Goal: Task Accomplishment & Management: Manage account settings

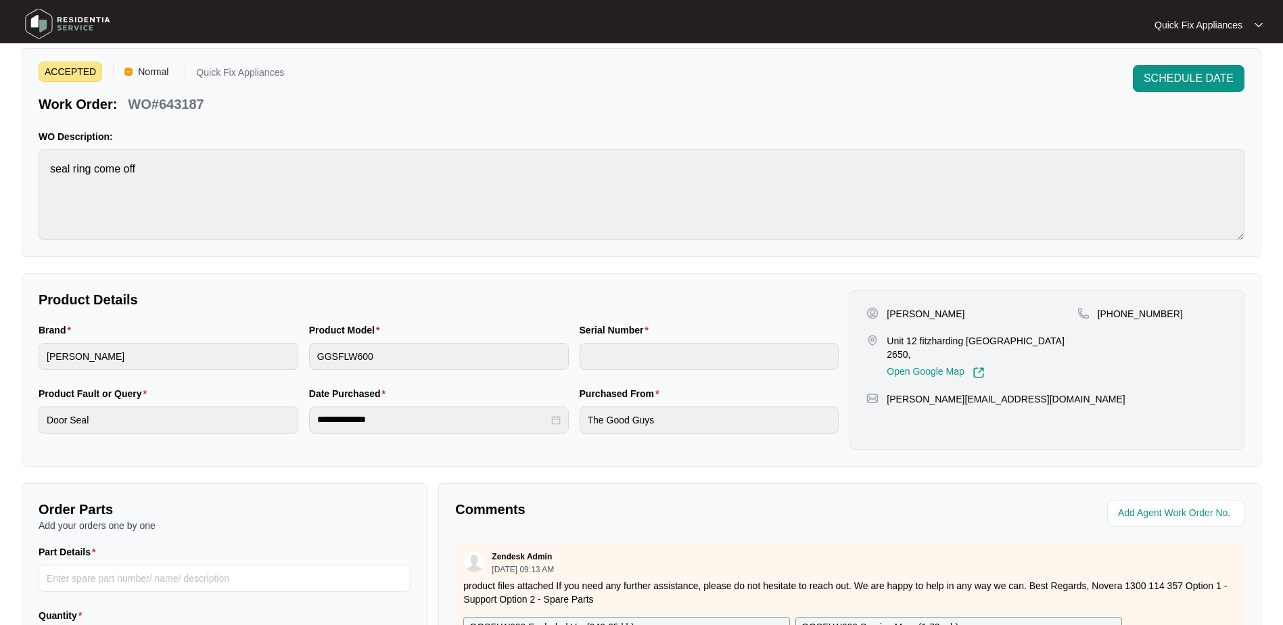
scroll to position [68, 0]
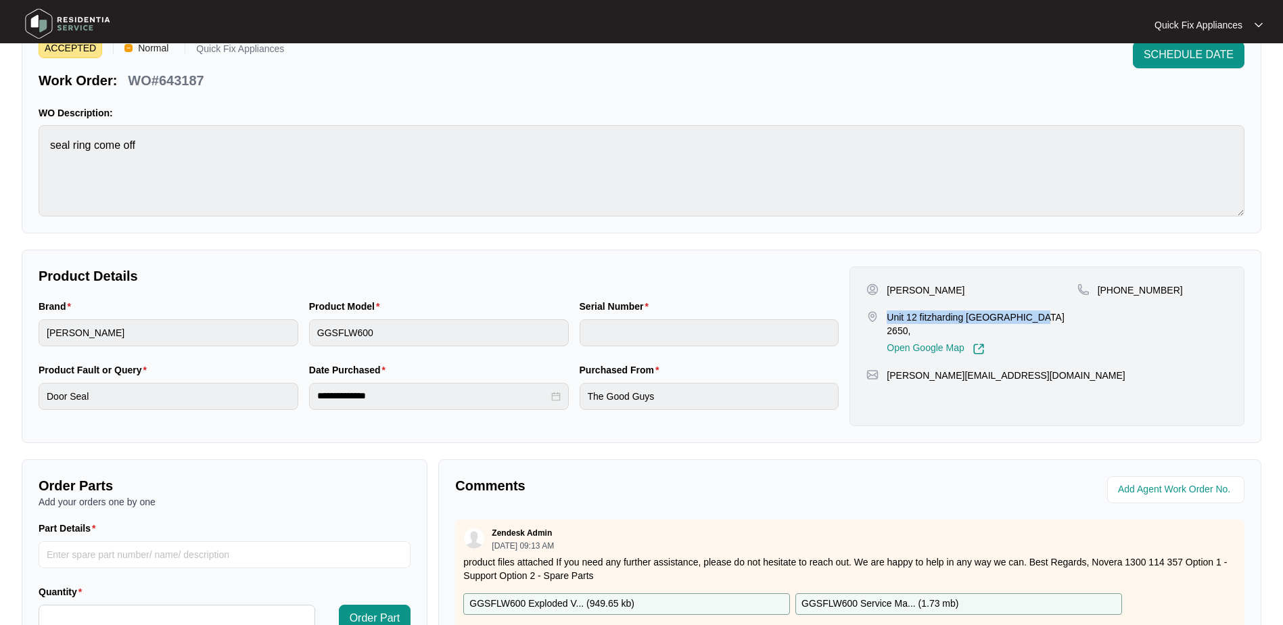
drag, startPoint x: 887, startPoint y: 317, endPoint x: 1036, endPoint y: 315, distance: 149.5
click at [1036, 315] on p "Unit 12 fitzharding [GEOGRAPHIC_DATA] 2650," at bounding box center [982, 323] width 190 height 27
copy p "Unit 12 fitzharding [GEOGRAPHIC_DATA]"
drag, startPoint x: 204, startPoint y: 78, endPoint x: 159, endPoint y: 79, distance: 44.7
click at [159, 79] on p "WO#643187" at bounding box center [166, 80] width 76 height 19
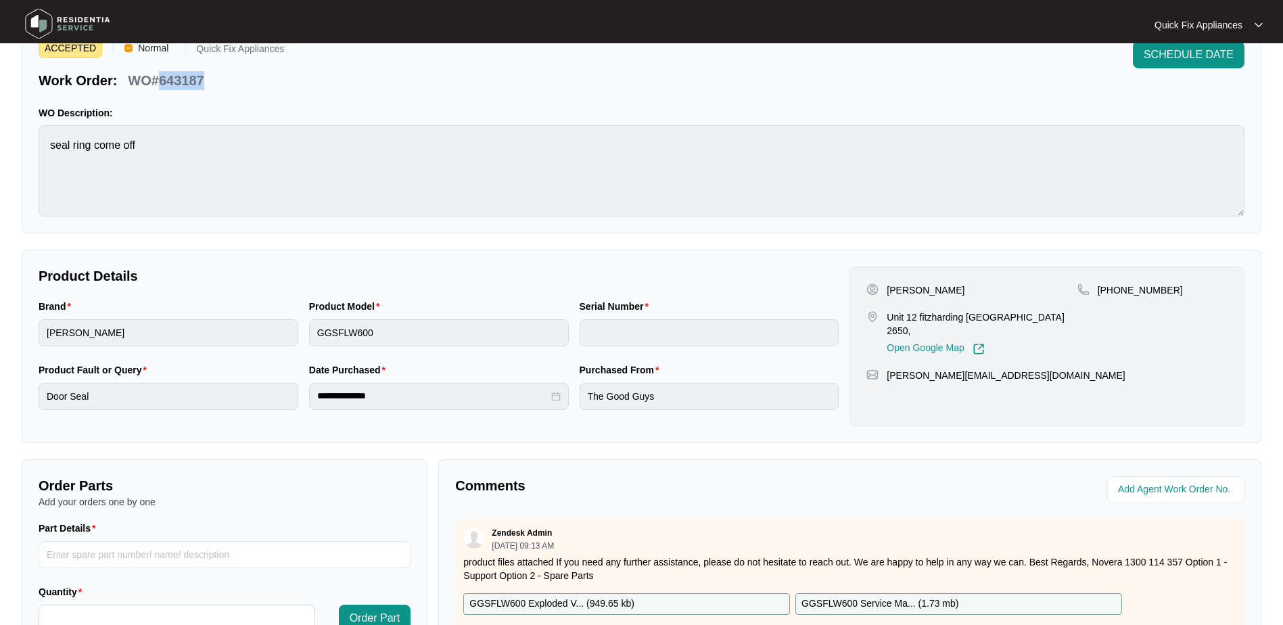
copy p "643187"
click at [930, 283] on p "[PERSON_NAME]" at bounding box center [926, 290] width 78 height 14
click at [917, 288] on p "[PERSON_NAME]" at bounding box center [926, 290] width 78 height 14
copy p "[PERSON_NAME]"
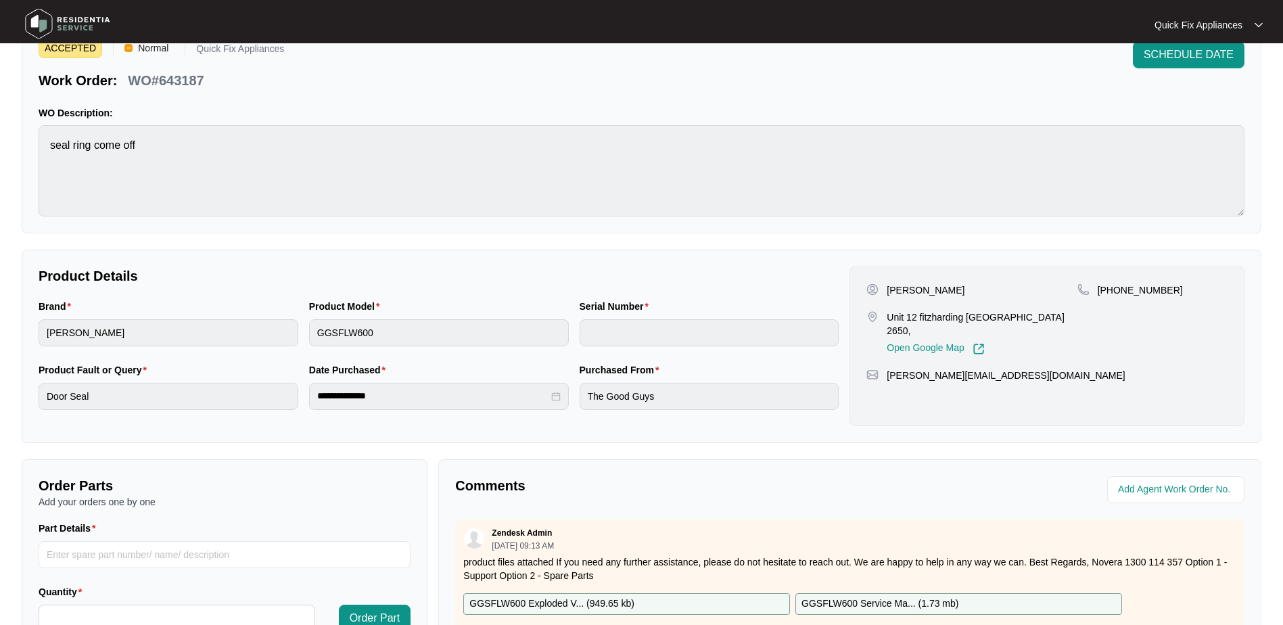
click at [960, 284] on p "[PERSON_NAME]" at bounding box center [926, 290] width 78 height 14
copy p "Renneberg"
click at [312, 403] on div "**********" at bounding box center [439, 396] width 260 height 27
drag, startPoint x: 1172, startPoint y: 287, endPoint x: 1113, endPoint y: 302, distance: 60.7
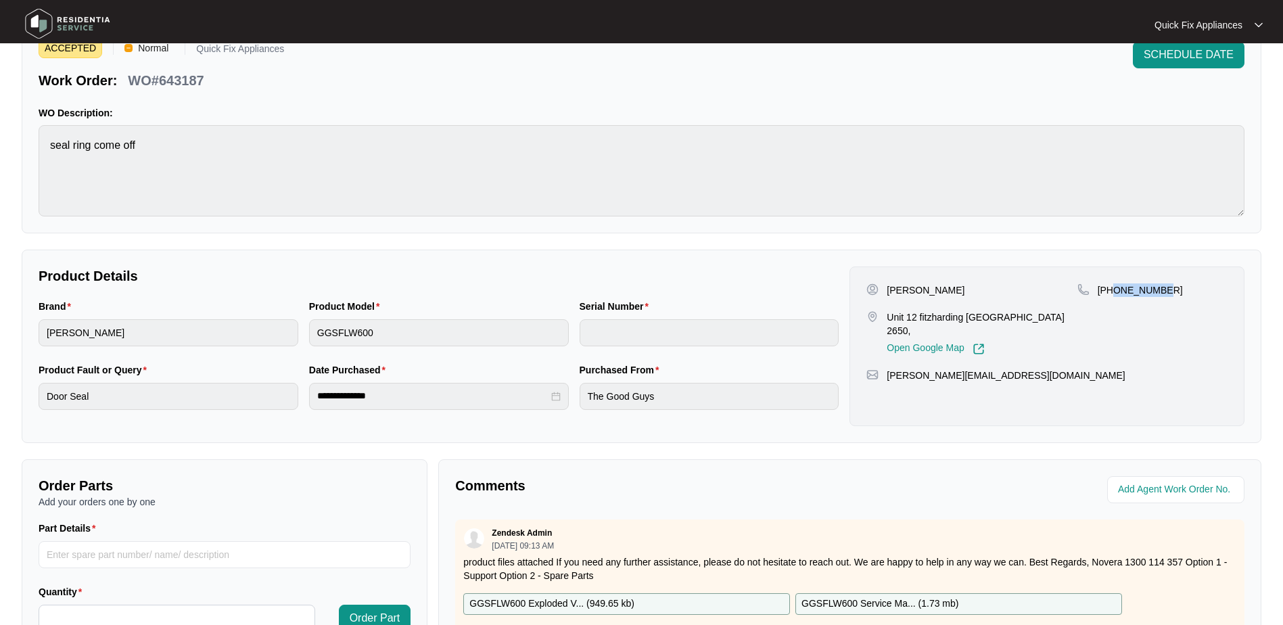
click at [1113, 302] on div "[PHONE_NUMBER]" at bounding box center [1152, 319] width 150 height 72
copy p "429597599"
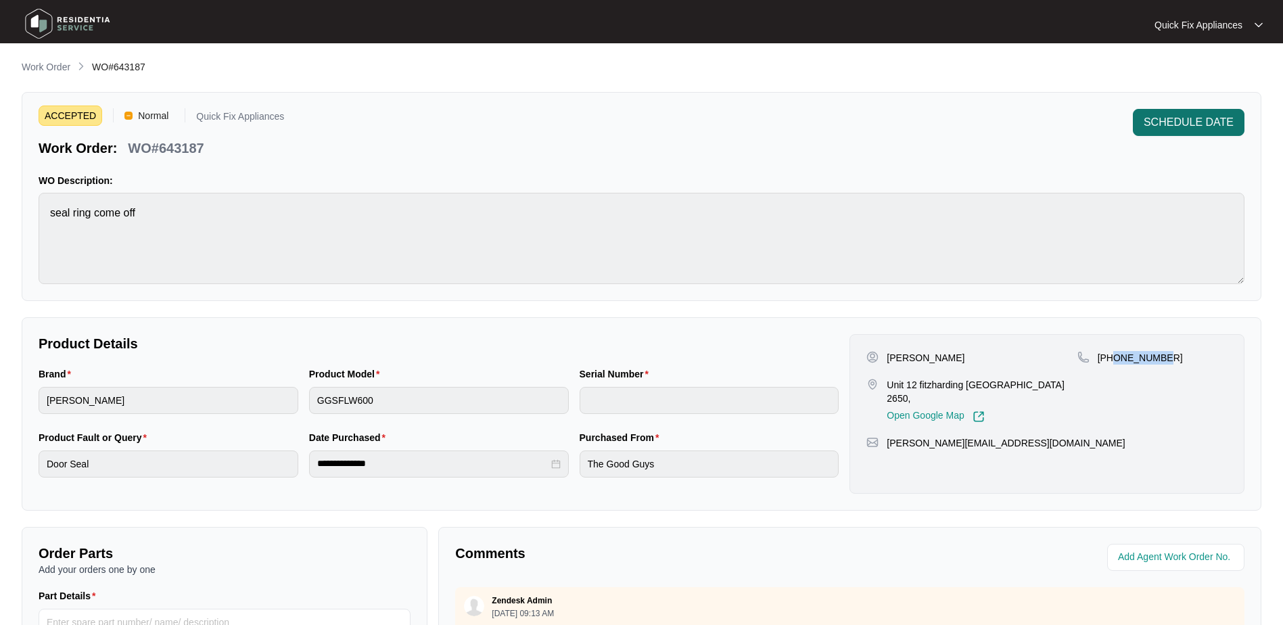
click at [1176, 123] on span "SCHEDULE DATE" at bounding box center [1189, 122] width 90 height 16
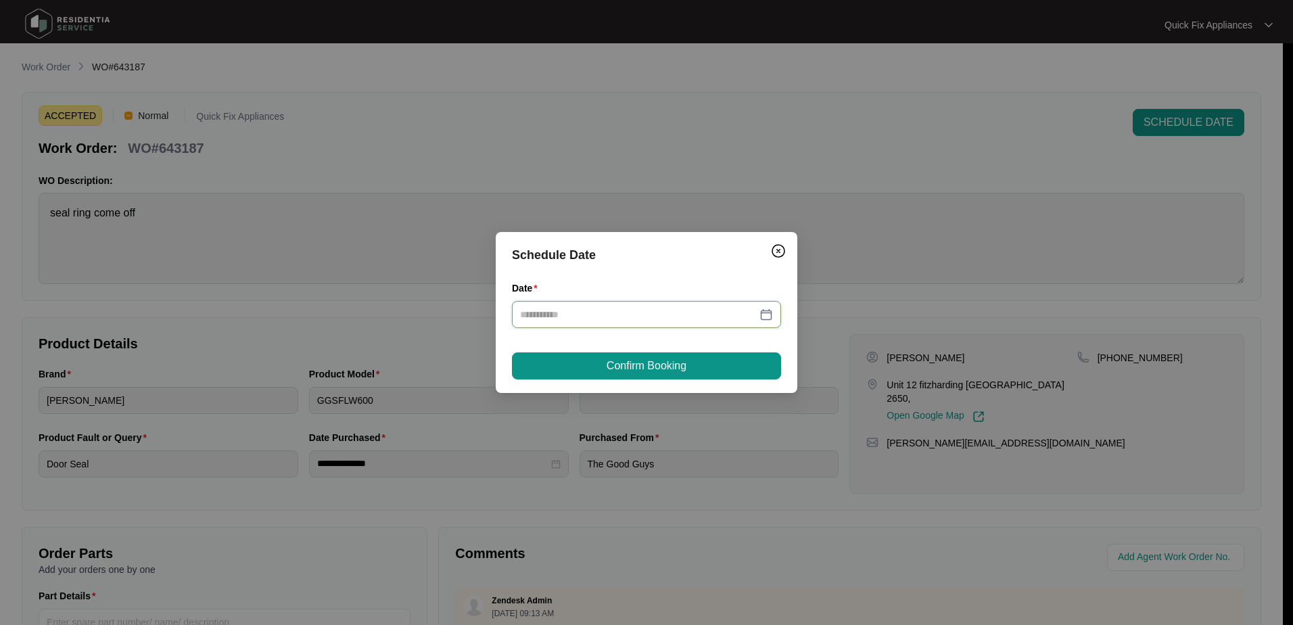
click at [672, 314] on input "Date" at bounding box center [638, 314] width 237 height 15
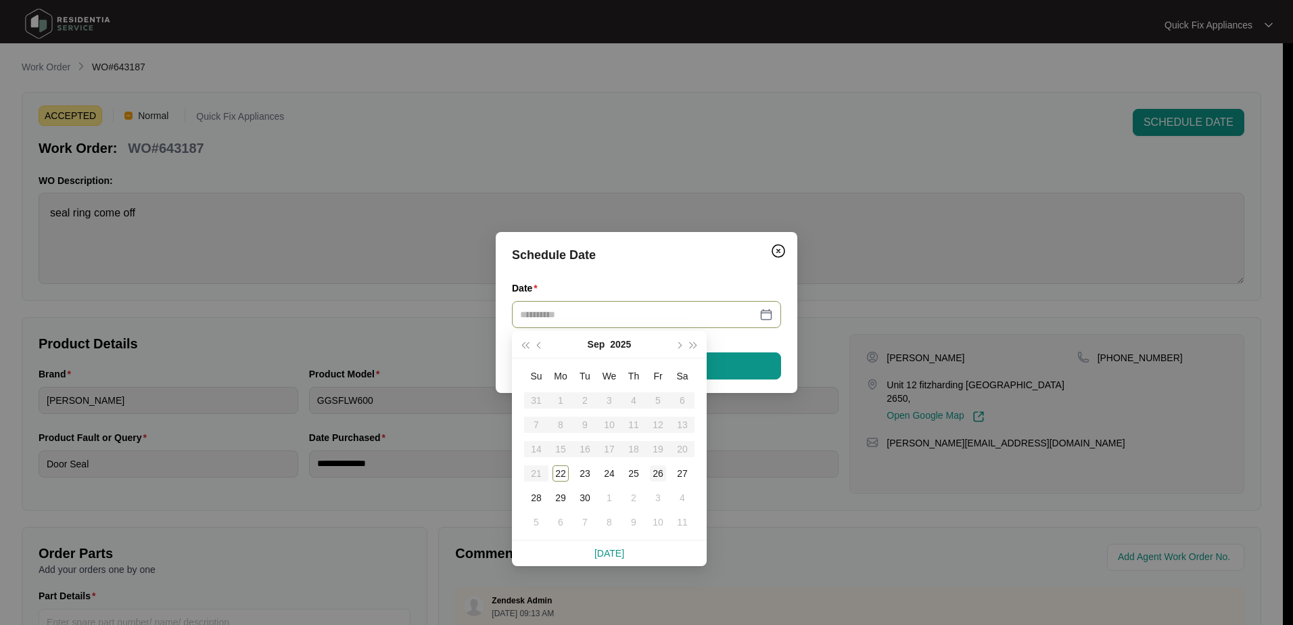
click at [664, 475] on div "26" at bounding box center [658, 473] width 16 height 16
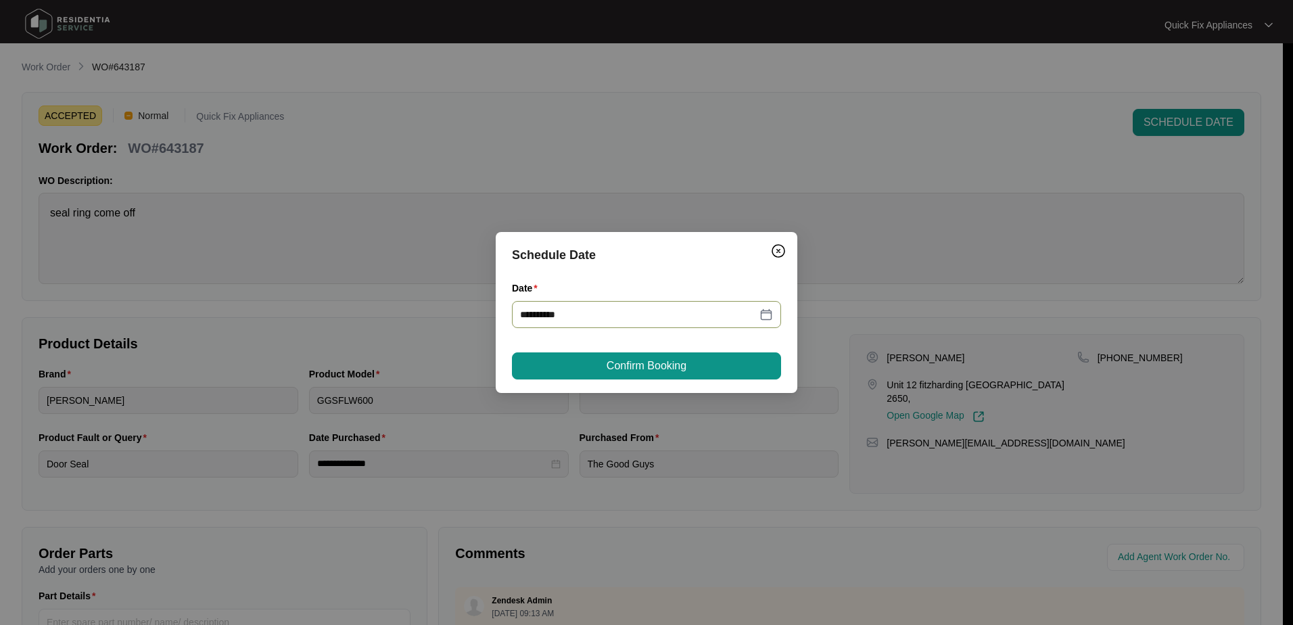
type input "**********"
click at [701, 363] on button "Confirm Booking" at bounding box center [646, 365] width 269 height 27
